Goal: Task Accomplishment & Management: Complete application form

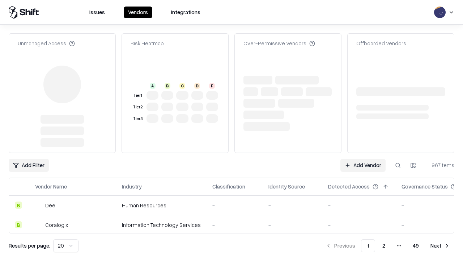
click at [363, 158] on link "Add Vendor" at bounding box center [362, 164] width 45 height 13
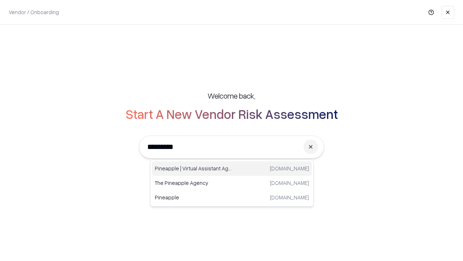
click at [232, 168] on div "Pineapple | Virtual Assistant Agency [DOMAIN_NAME]" at bounding box center [232, 168] width 160 height 14
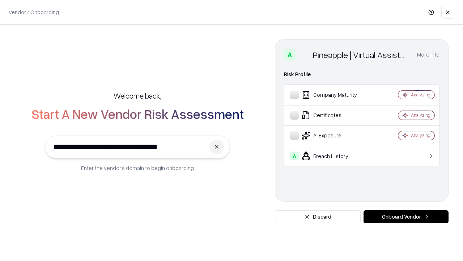
type input "**********"
click at [406, 216] on button "Onboard Vendor" at bounding box center [406, 216] width 85 height 13
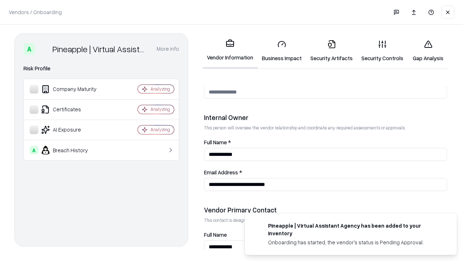
scroll to position [375, 0]
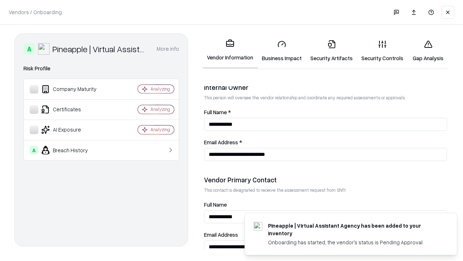
click at [282, 51] on link "Business Impact" at bounding box center [282, 51] width 48 height 34
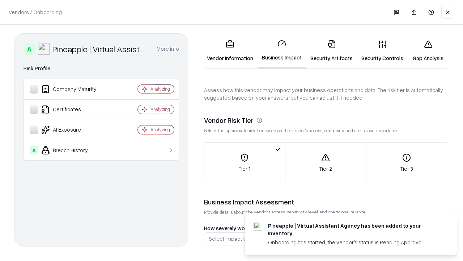
click at [331, 51] on link "Security Artifacts" at bounding box center [331, 51] width 51 height 34
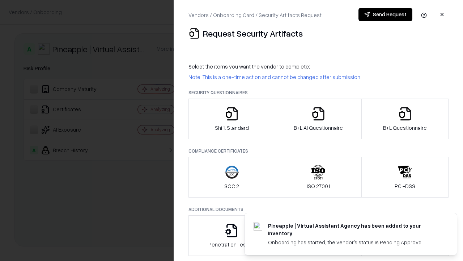
click at [232, 119] on icon "button" at bounding box center [232, 113] width 14 height 14
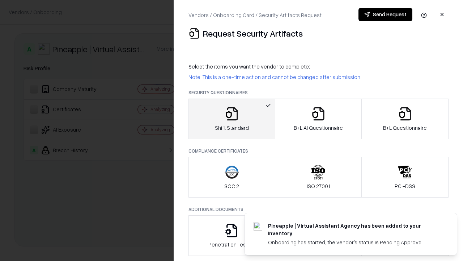
click at [385, 14] on button "Send Request" at bounding box center [386, 14] width 54 height 13
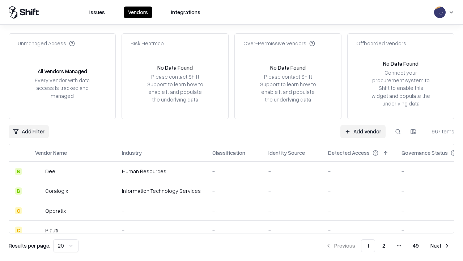
click at [398, 131] on button at bounding box center [398, 131] width 13 height 13
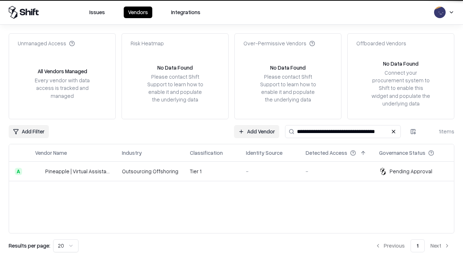
type input "**********"
click at [236, 171] on td "Tier 1" at bounding box center [212, 171] width 56 height 20
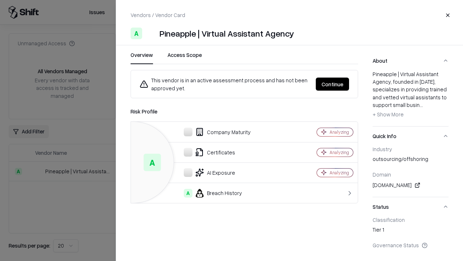
click at [333, 84] on button "Continue" at bounding box center [332, 83] width 33 height 13
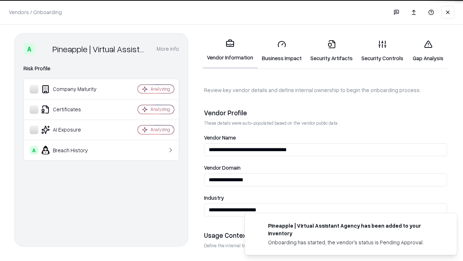
click at [331, 51] on link "Security Artifacts" at bounding box center [331, 51] width 51 height 34
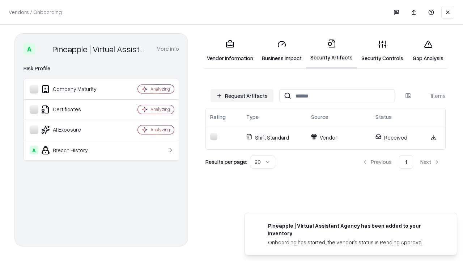
click at [428, 51] on link "Gap Analysis" at bounding box center [428, 51] width 41 height 34
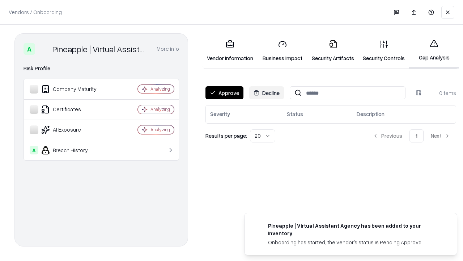
click at [224, 93] on button "Approve" at bounding box center [225, 92] width 38 height 13
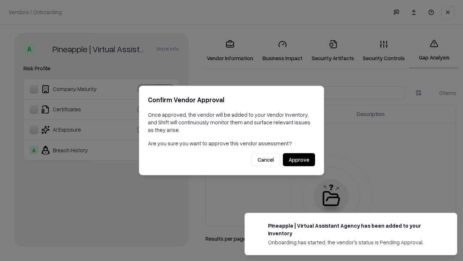
click at [299, 159] on button "Approve" at bounding box center [299, 159] width 32 height 13
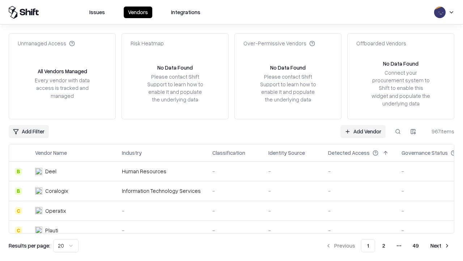
type input "**********"
click at [363, 131] on link "Add Vendor" at bounding box center [362, 131] width 45 height 13
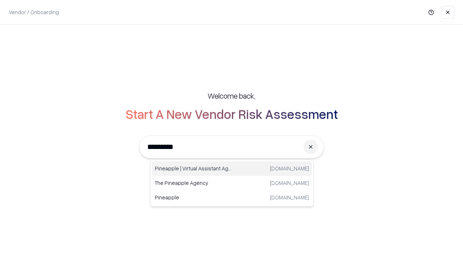
click at [232, 168] on div "Pineapple | Virtual Assistant Agency [DOMAIN_NAME]" at bounding box center [232, 168] width 160 height 14
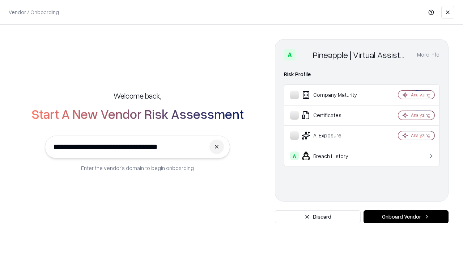
type input "**********"
click at [406, 216] on button "Onboard Vendor" at bounding box center [406, 216] width 85 height 13
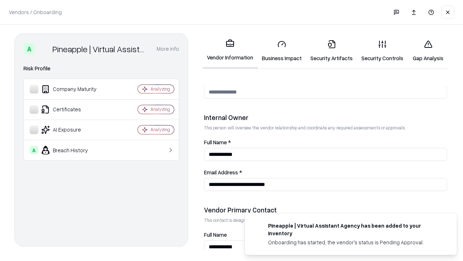
scroll to position [375, 0]
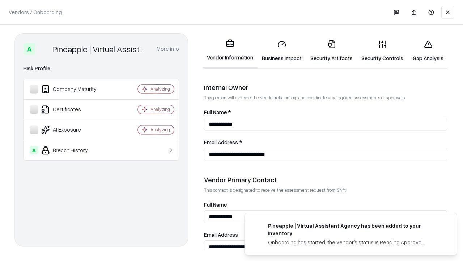
click at [428, 51] on link "Gap Analysis" at bounding box center [428, 51] width 41 height 34
